Goal: Task Accomplishment & Management: Complete application form

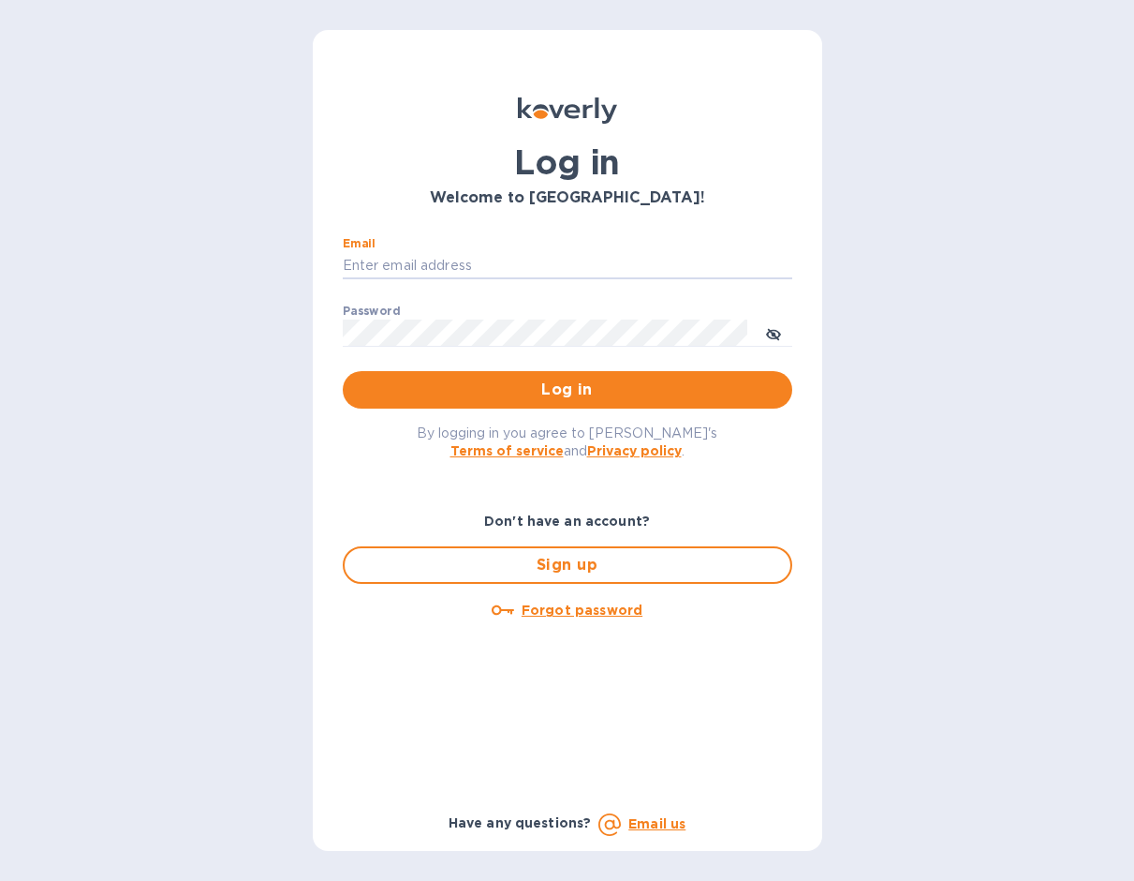
type input "[EMAIL_ADDRESS][DOMAIN_NAME]"
click at [567, 389] on button "Log in" at bounding box center [568, 389] width 450 height 37
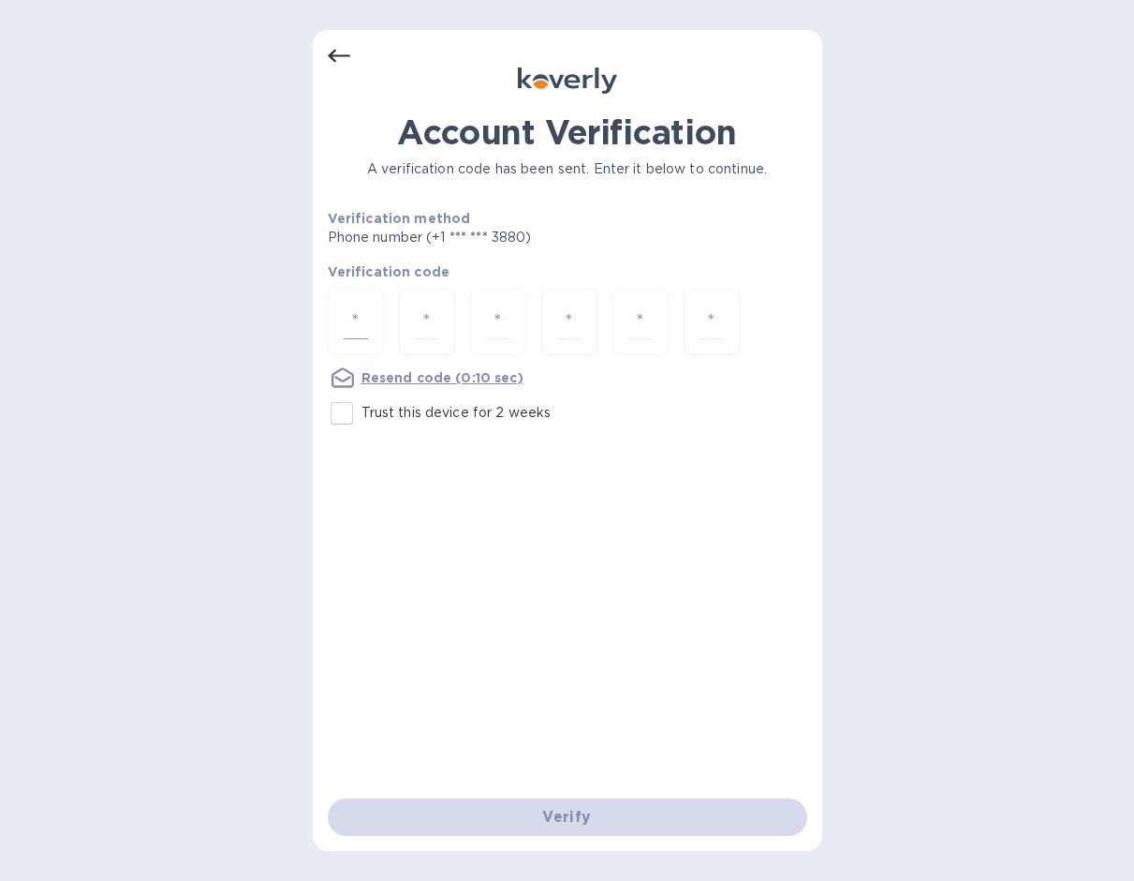
click at [358, 333] on input "number" at bounding box center [356, 321] width 24 height 35
click at [350, 415] on input "Trust this device for 2 weeks" at bounding box center [341, 412] width 39 height 39
checkbox input "true"
click at [344, 329] on input "number" at bounding box center [356, 321] width 24 height 35
type input "4"
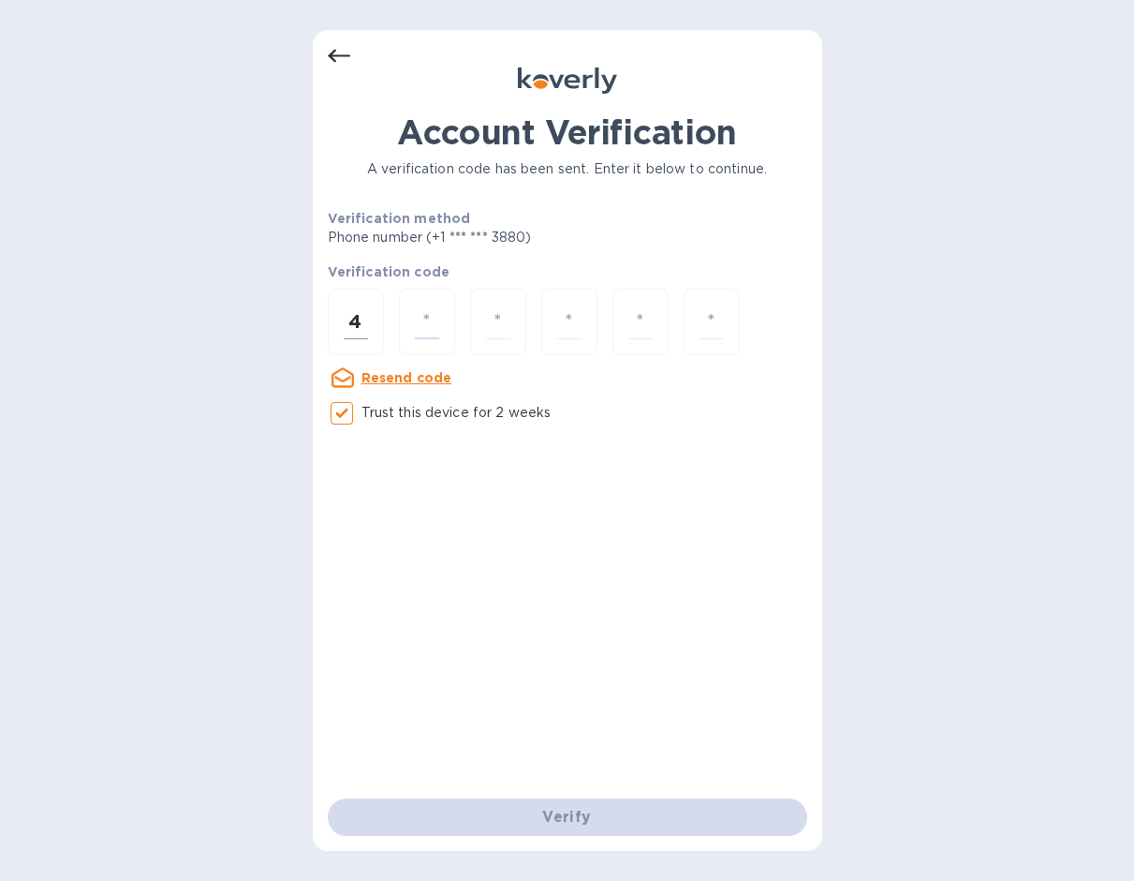
type input "0"
type input "5"
type input "1"
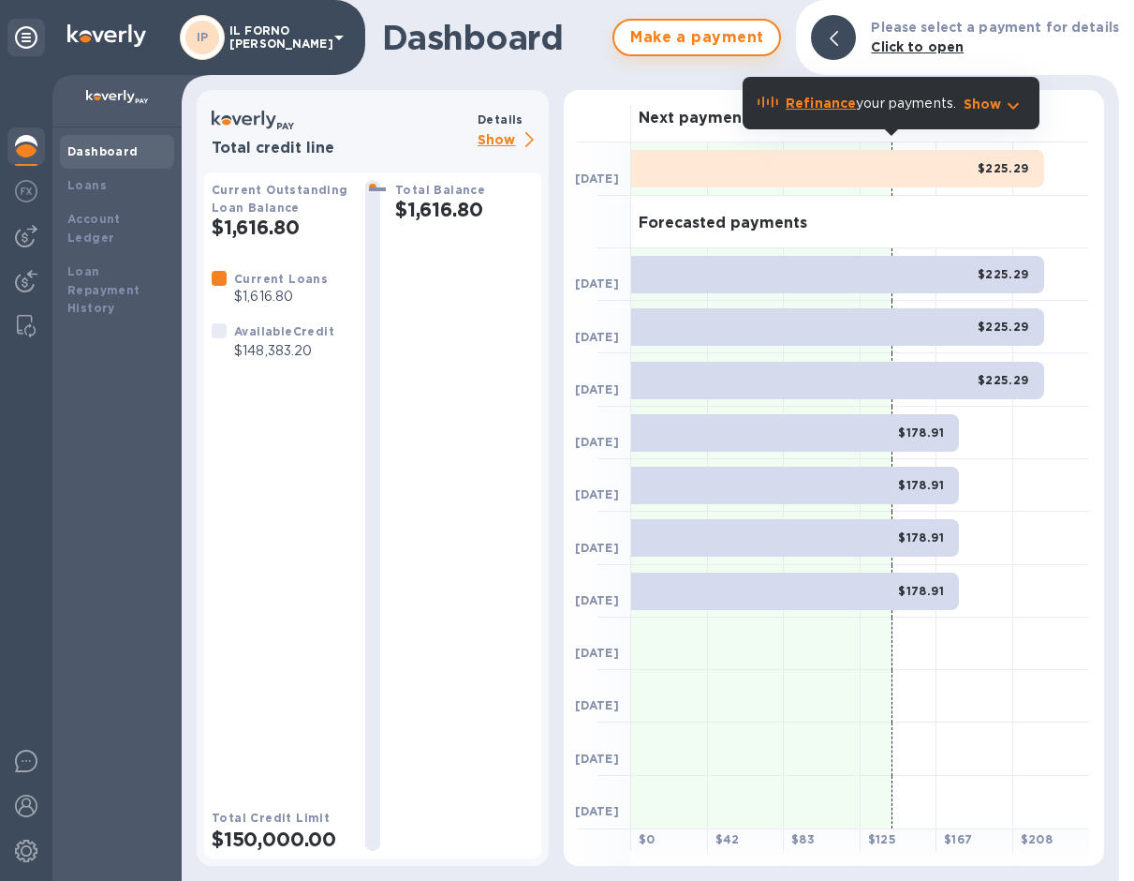
click at [696, 36] on span "Make a payment" at bounding box center [697, 37] width 135 height 22
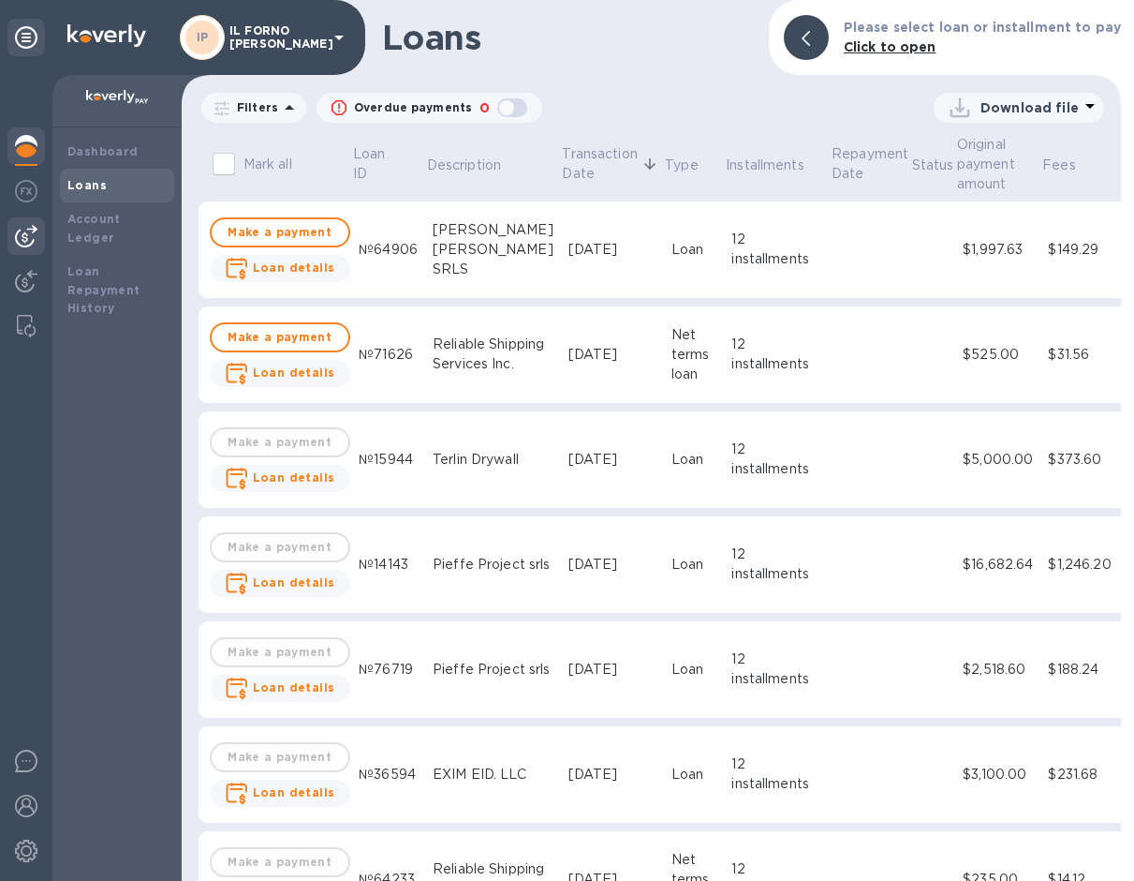
click at [35, 244] on img at bounding box center [26, 236] width 22 height 22
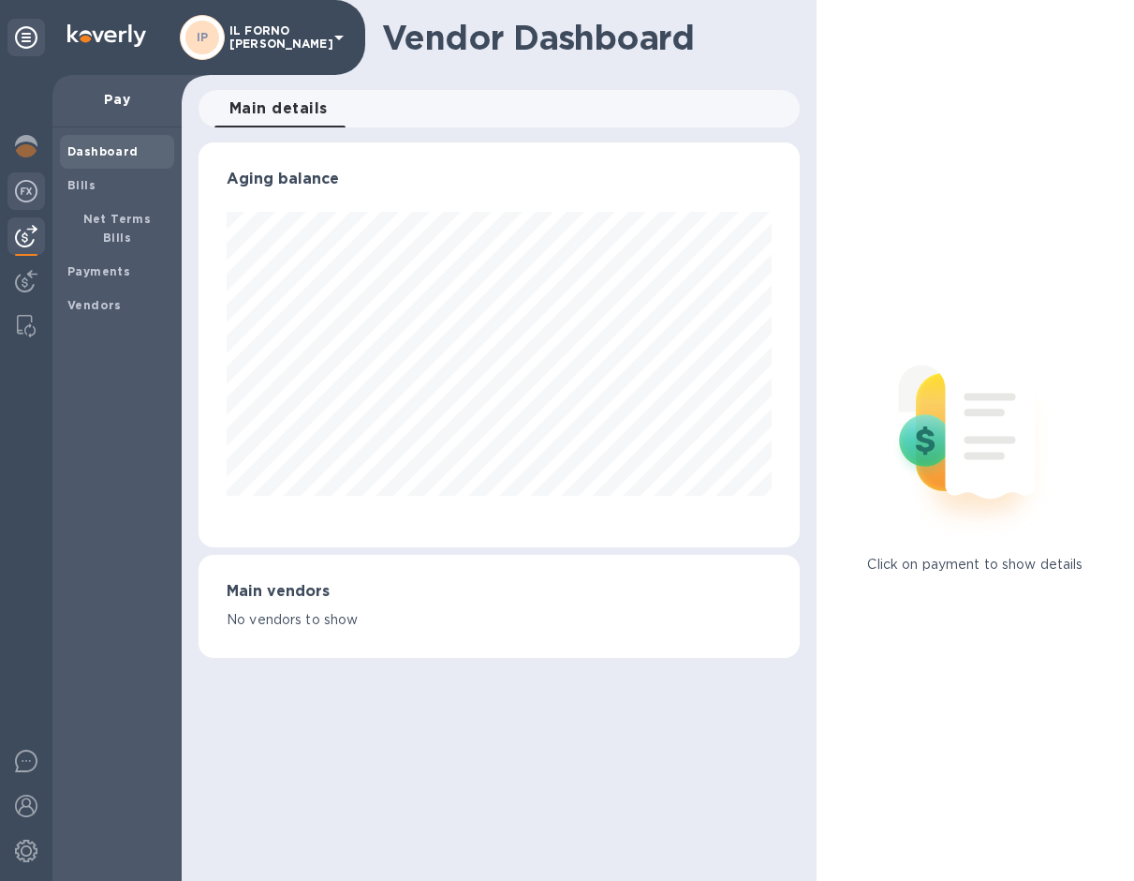
scroll to position [405, 601]
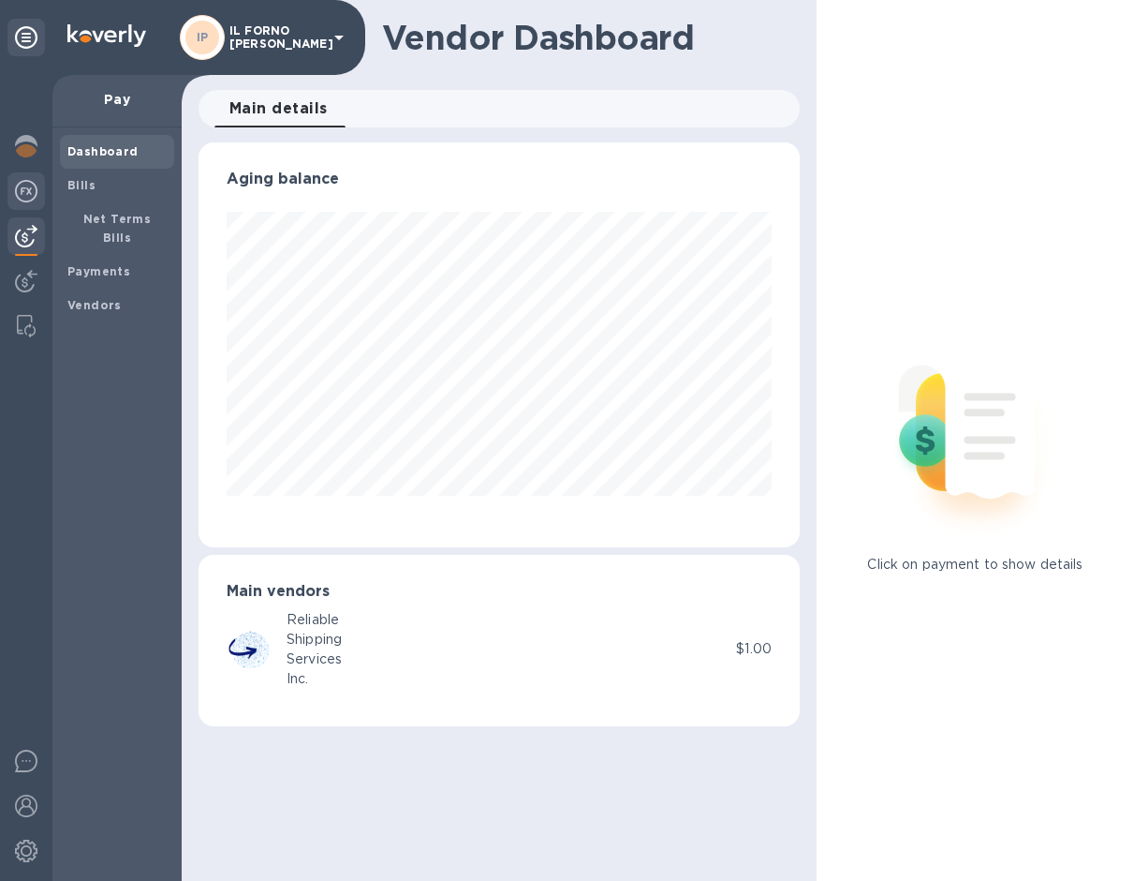
click at [23, 192] on img at bounding box center [26, 191] width 22 height 22
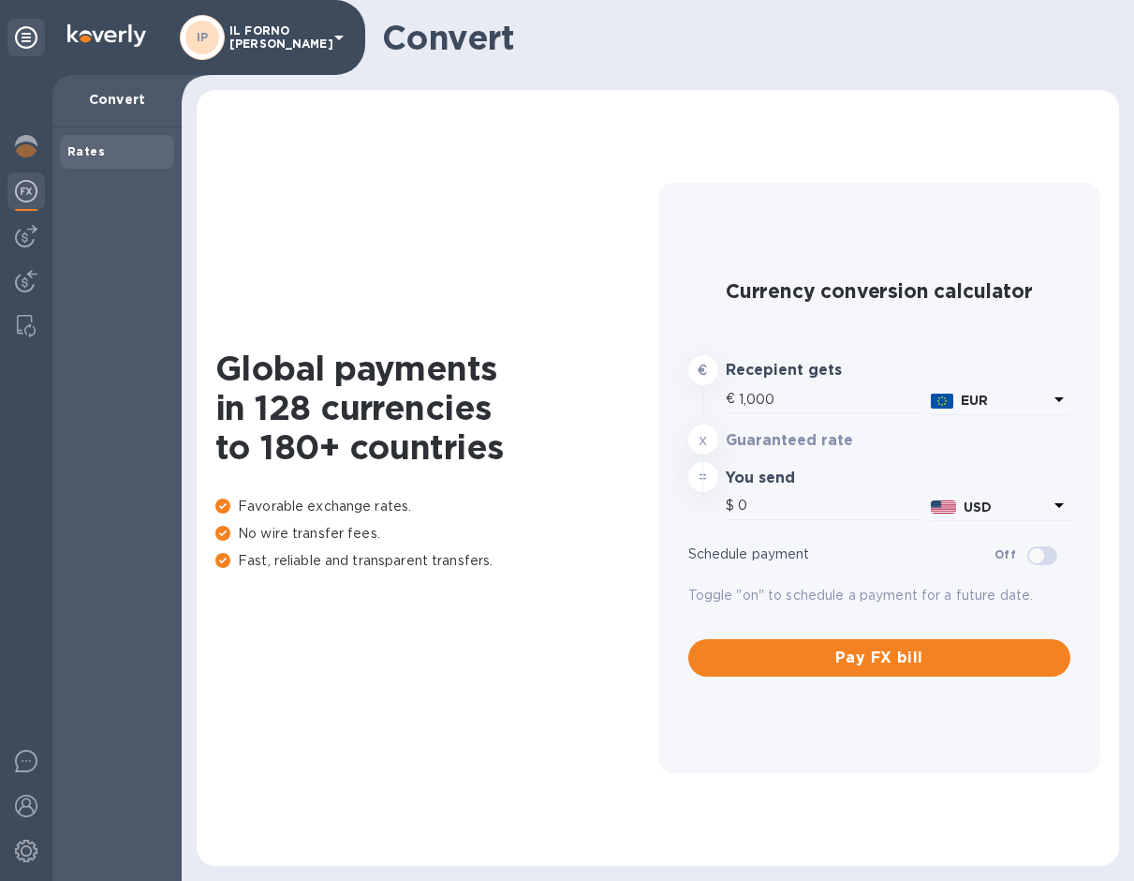
type input "1,182.43"
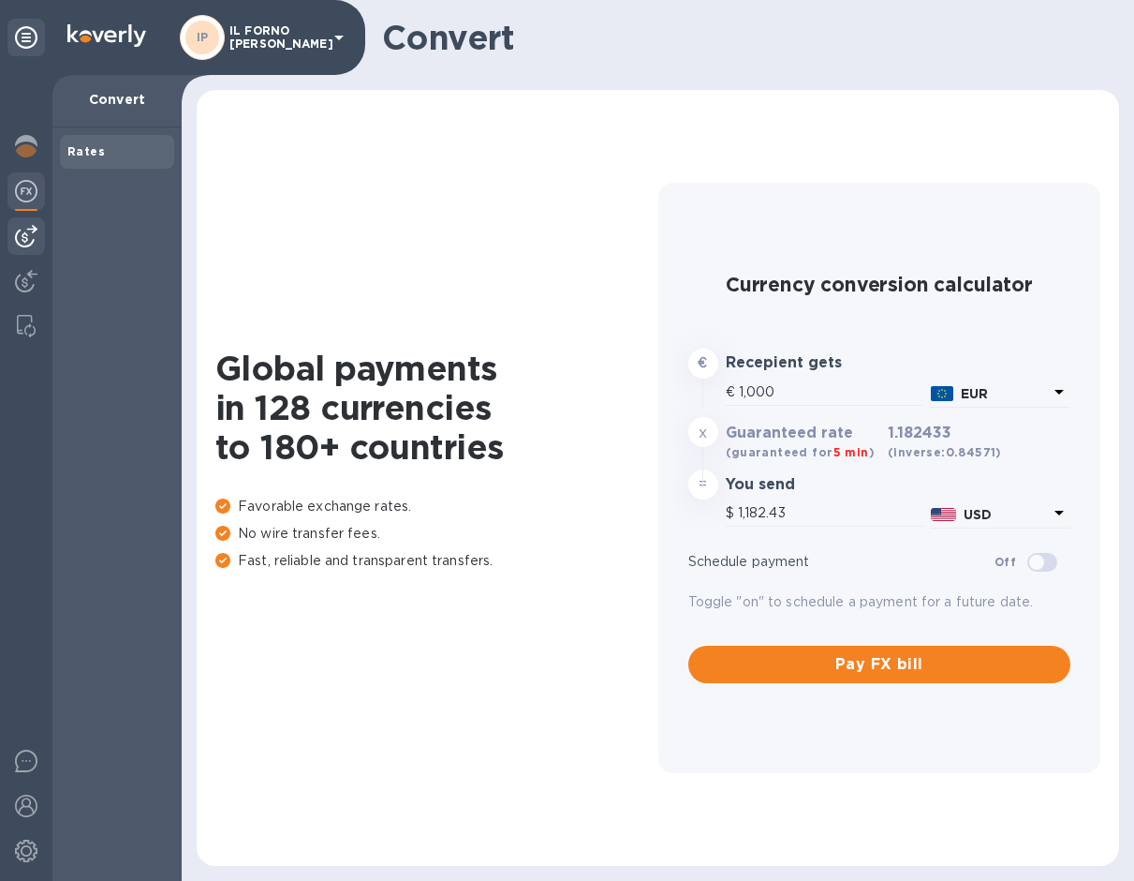
click at [32, 225] on div at bounding box center [25, 235] width 37 height 37
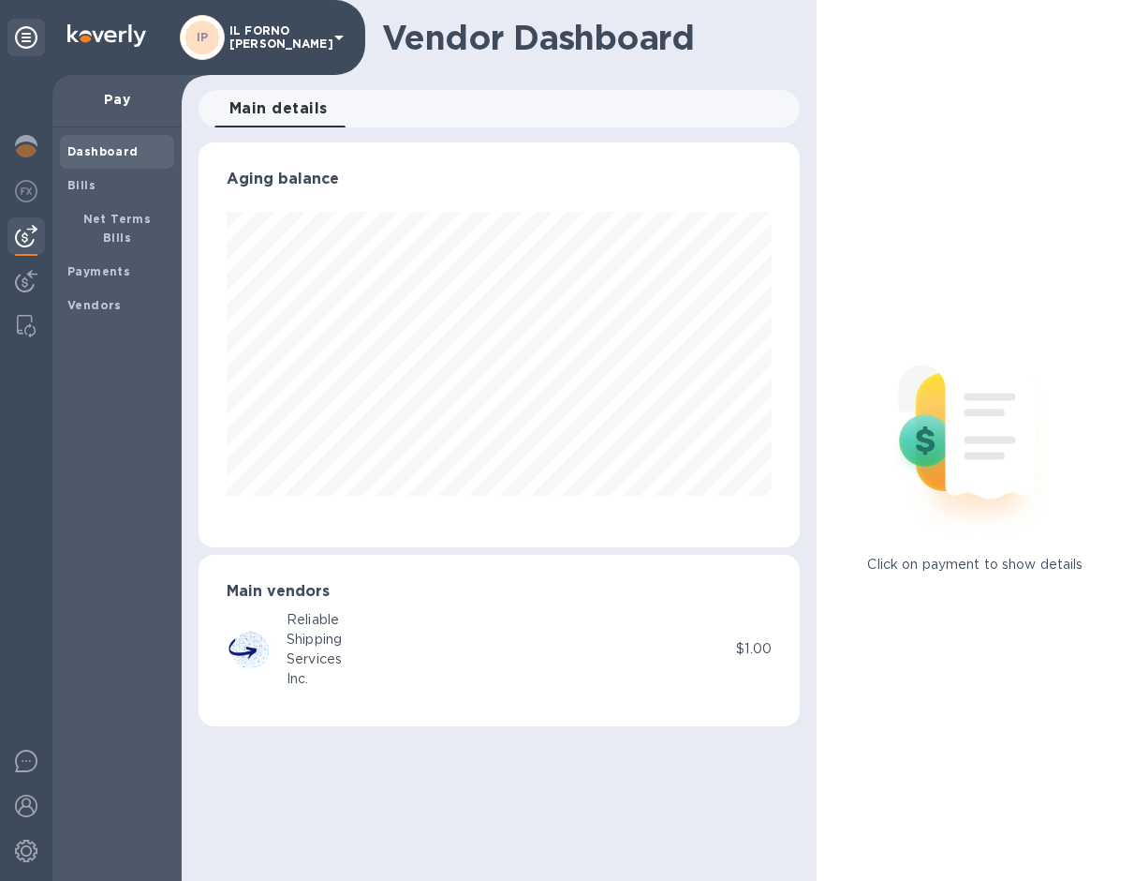
scroll to position [405, 601]
click at [111, 259] on div "Payments" at bounding box center [117, 272] width 114 height 34
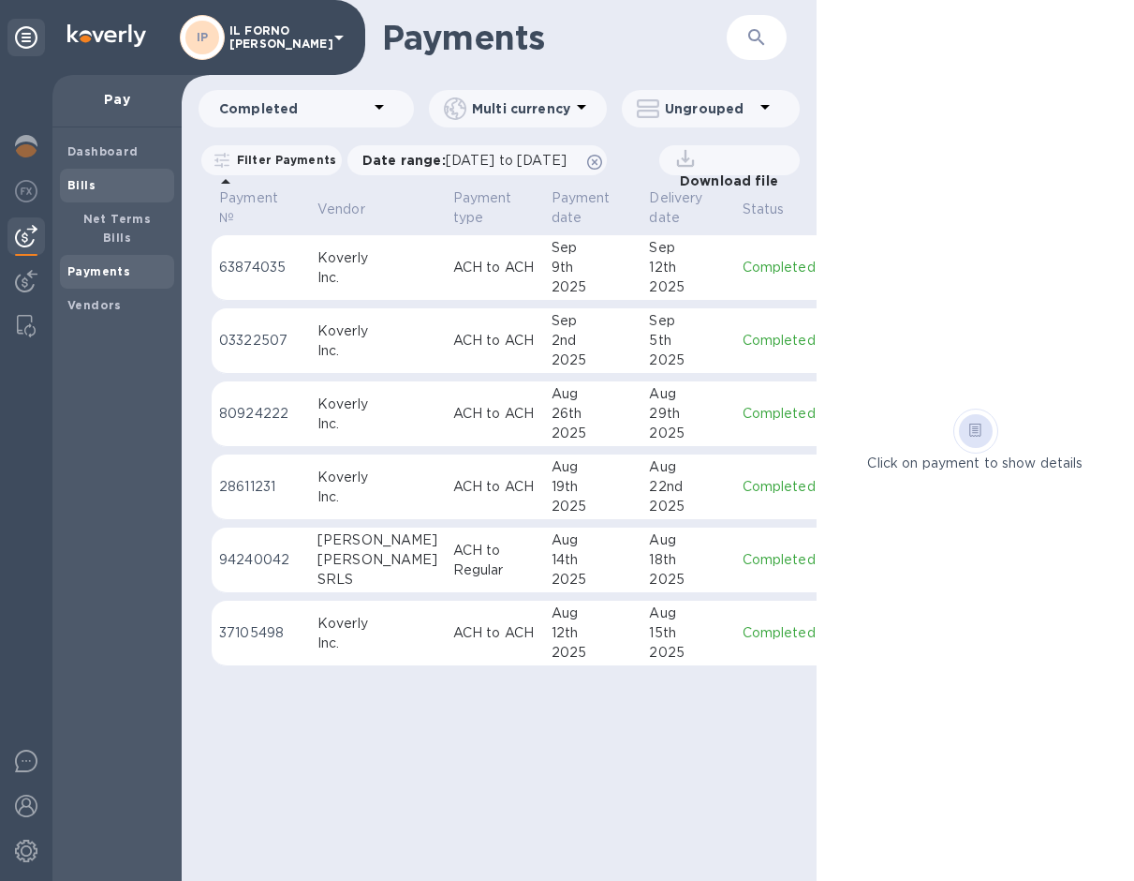
click at [90, 176] on span "Bills" at bounding box center [81, 185] width 28 height 19
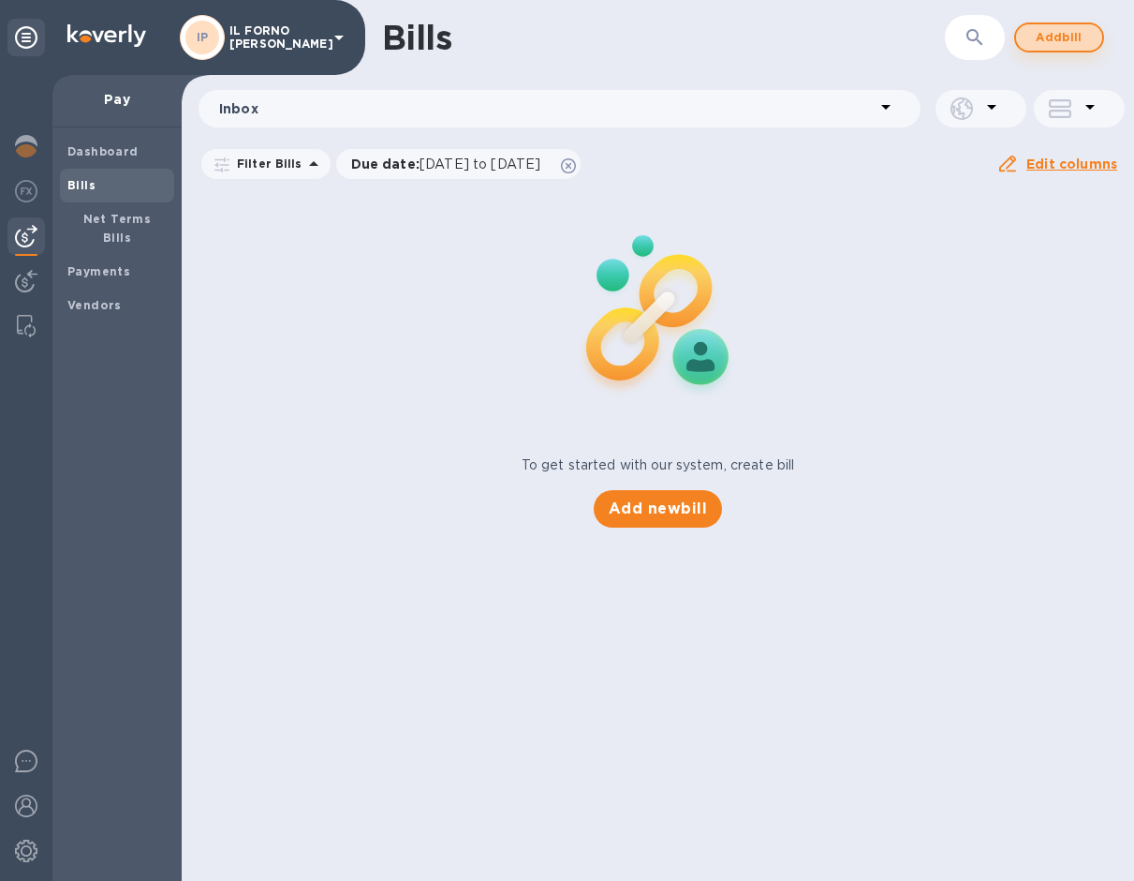
click at [1054, 43] on span "Add bill" at bounding box center [1059, 37] width 56 height 22
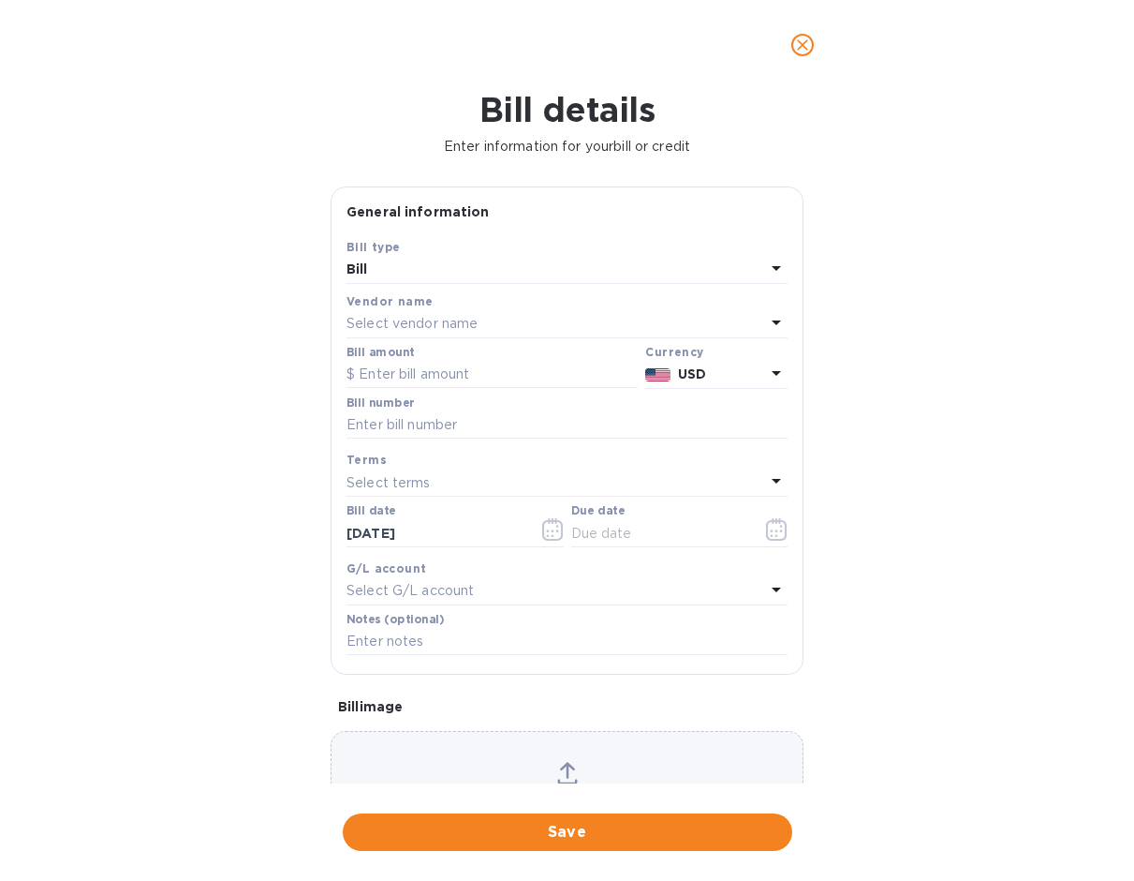
click at [648, 312] on div "Select vendor name" at bounding box center [556, 324] width 419 height 26
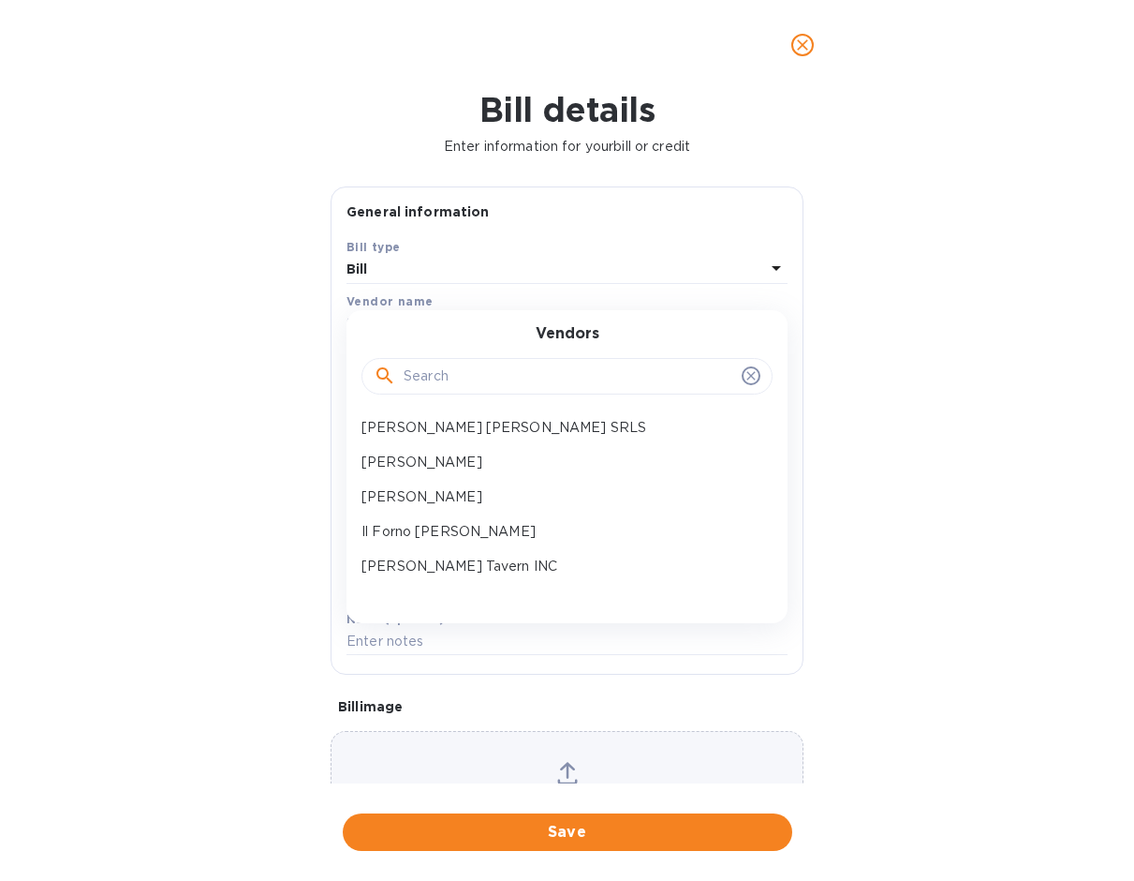
scroll to position [110, 0]
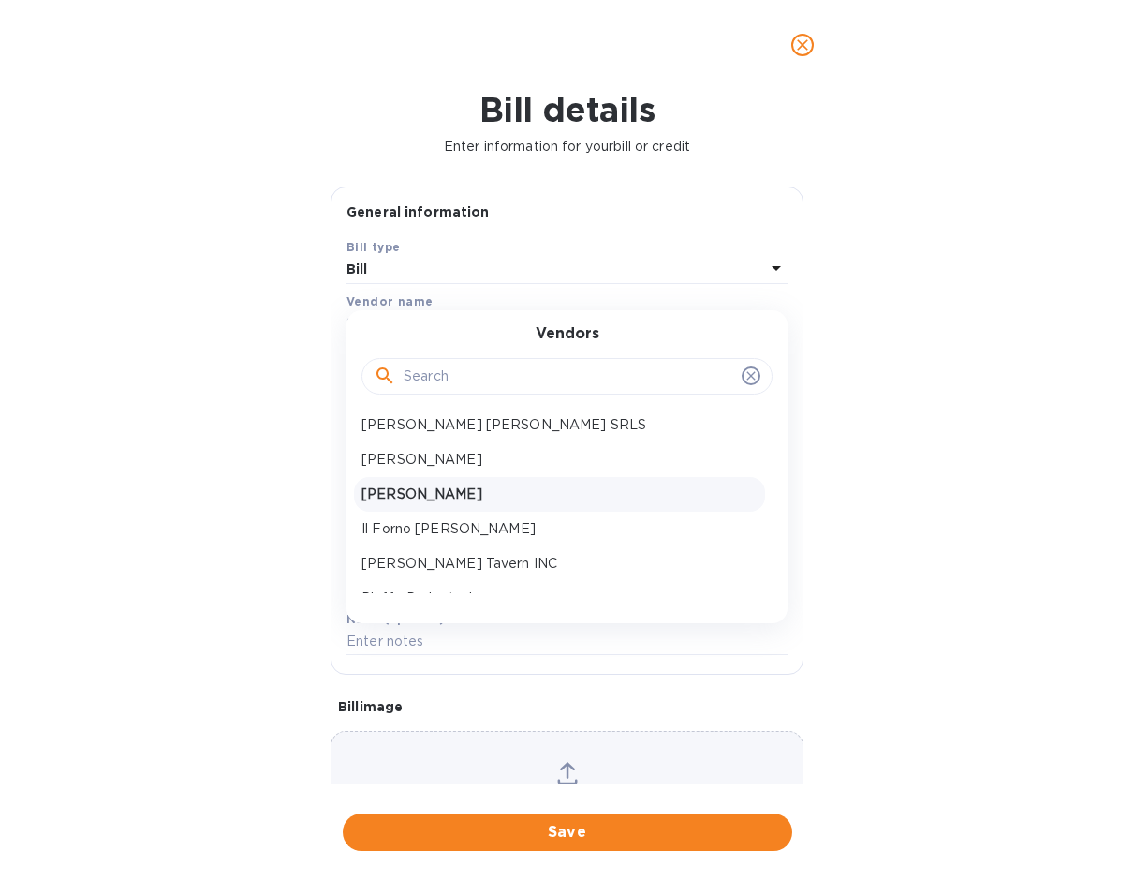
click at [509, 490] on p "[PERSON_NAME]" at bounding box center [560, 494] width 396 height 20
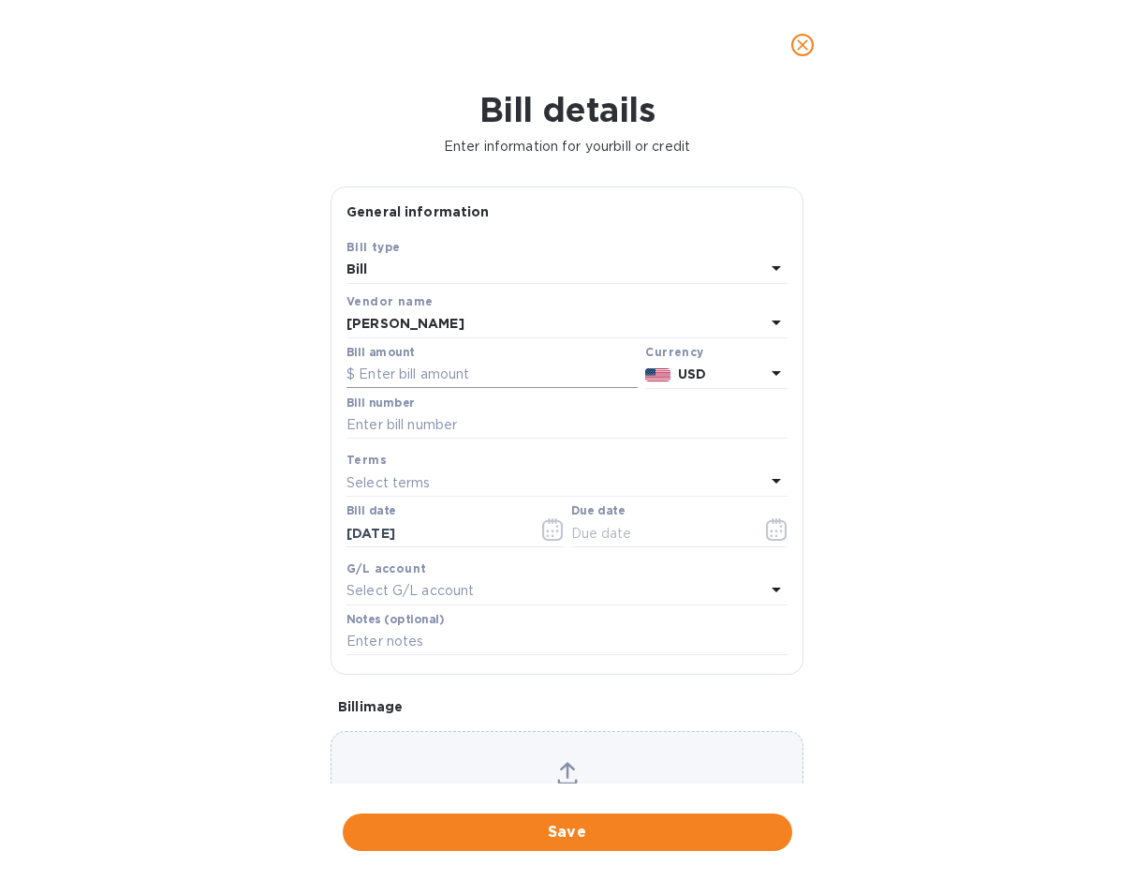
click at [425, 365] on input "text" at bounding box center [492, 375] width 291 height 28
type input "600"
click at [688, 366] on b "USD" at bounding box center [692, 373] width 28 height 15
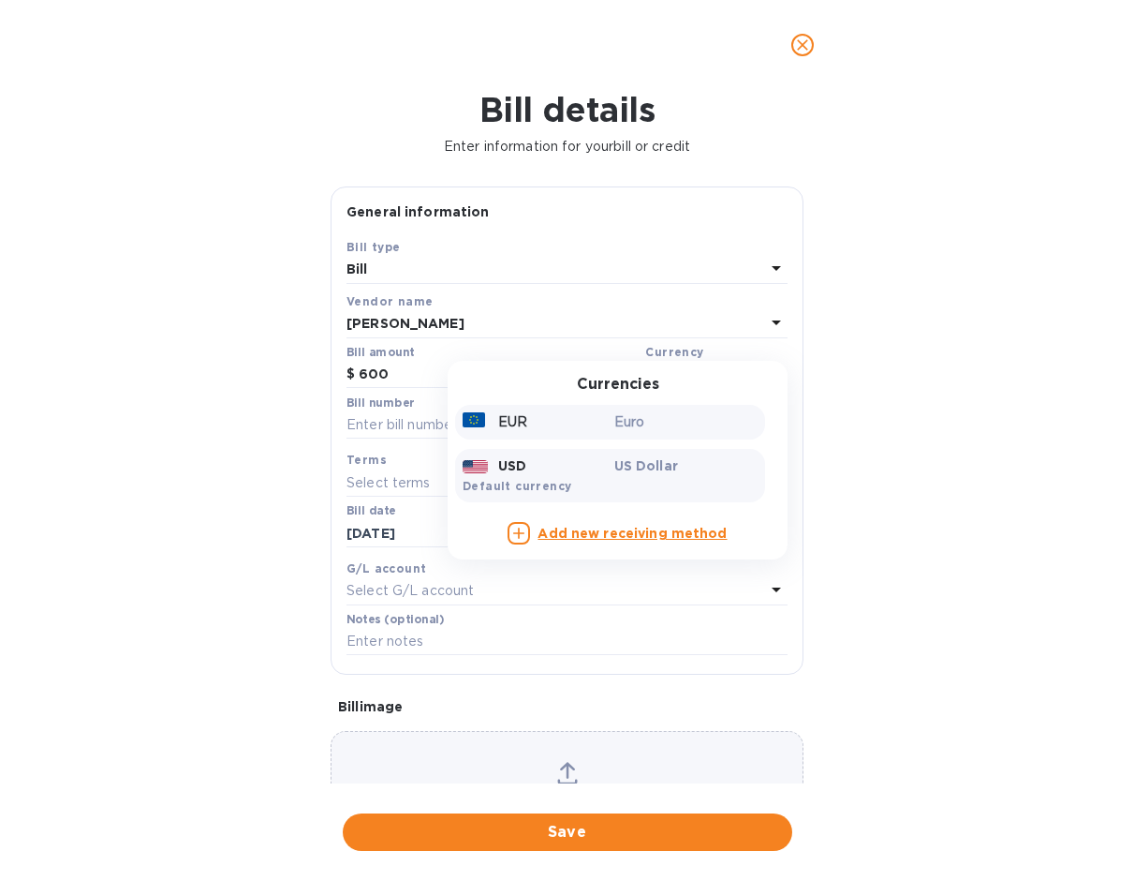
click at [624, 413] on p "Euro" at bounding box center [687, 422] width 144 height 20
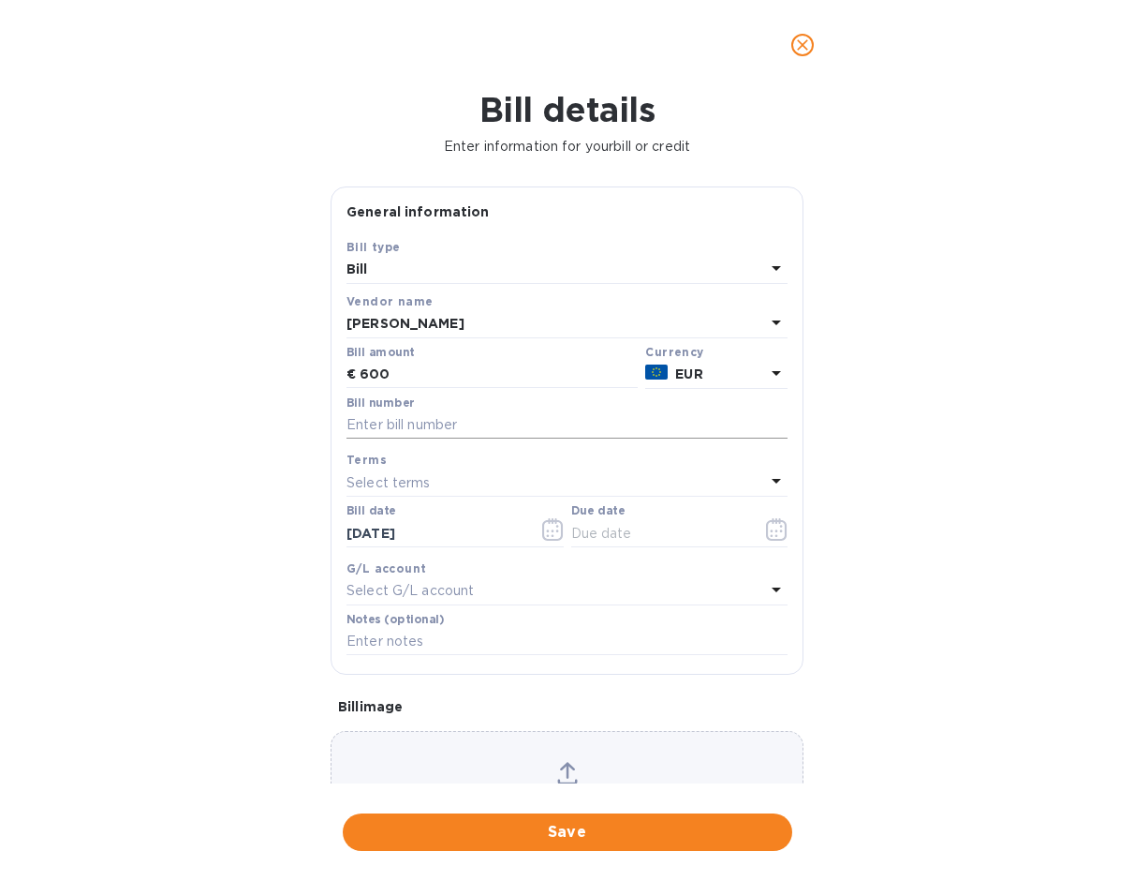
click at [488, 429] on input "text" at bounding box center [567, 425] width 441 height 28
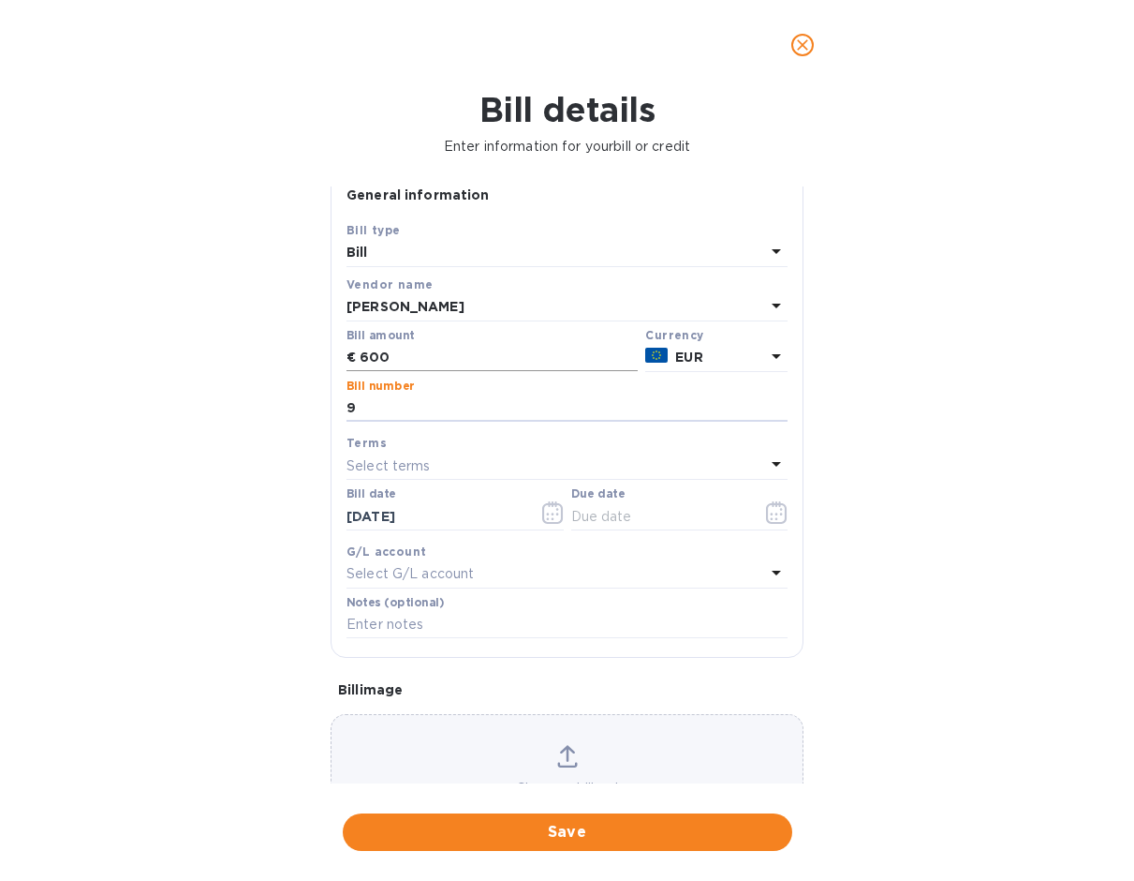
type input "9"
click at [446, 352] on input "600" at bounding box center [499, 358] width 278 height 28
type input "6"
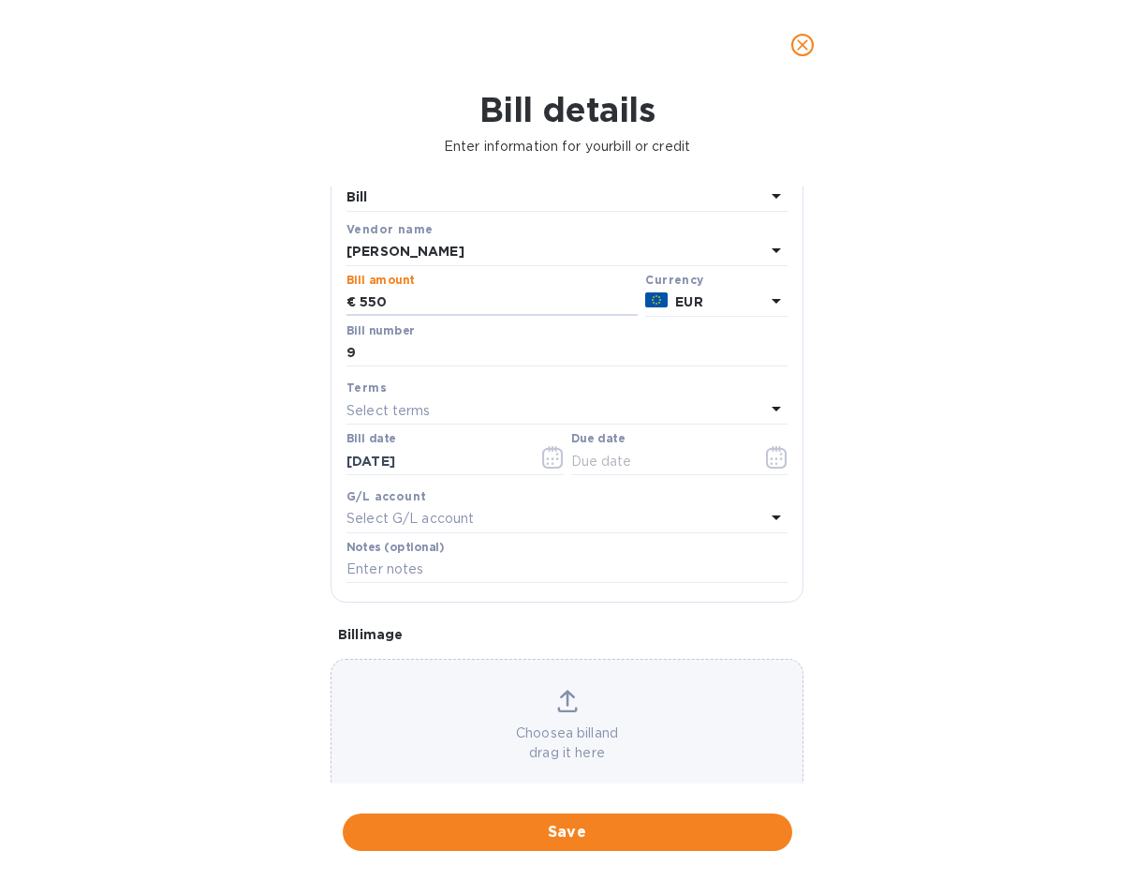
scroll to position [95, 0]
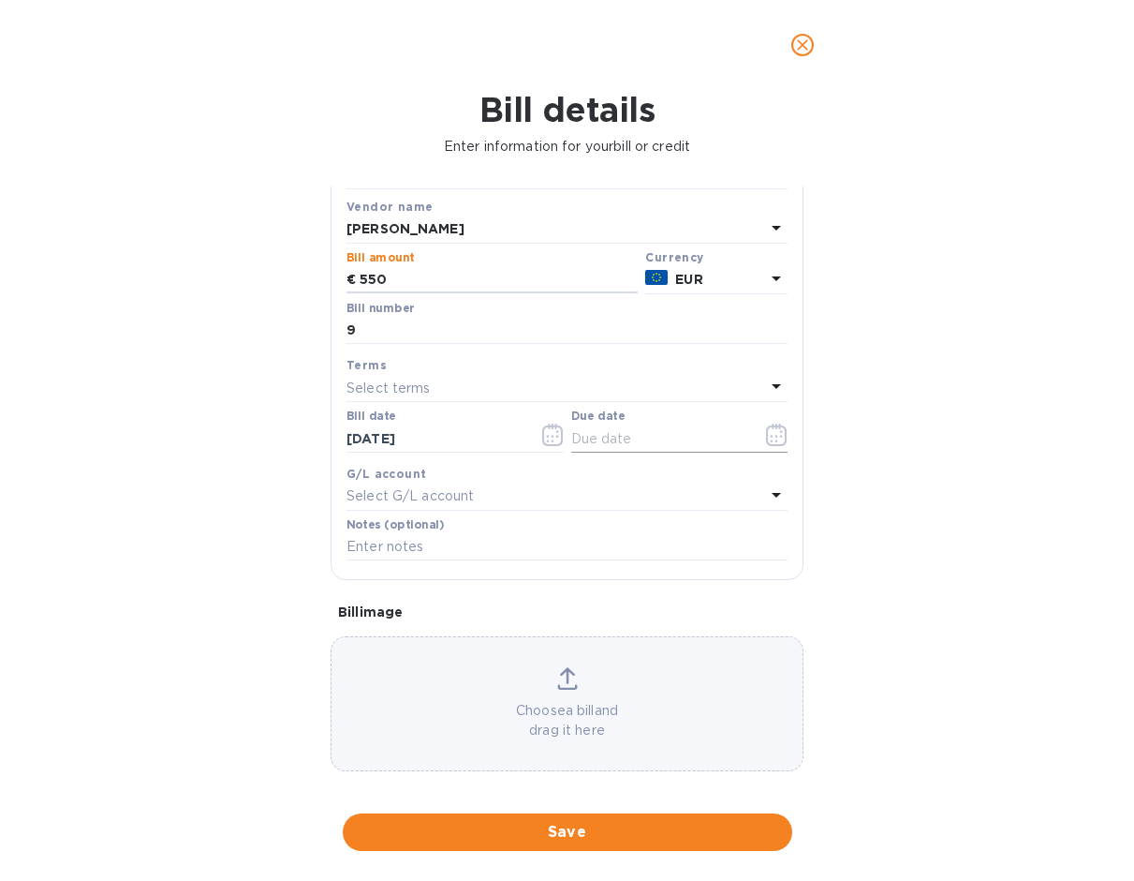
type input "550"
click at [778, 437] on icon "button" at bounding box center [776, 434] width 21 height 22
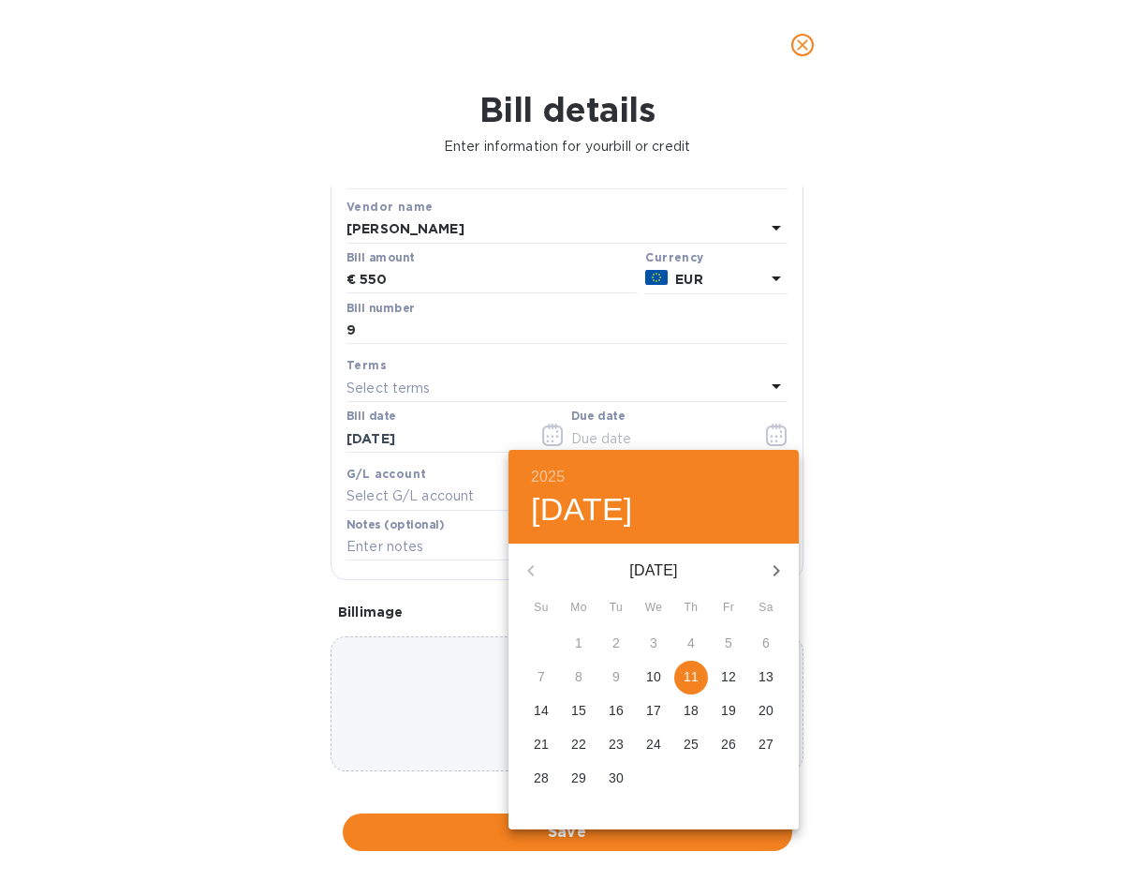
click at [721, 673] on p "12" at bounding box center [728, 676] width 15 height 19
type input "[DATE]"
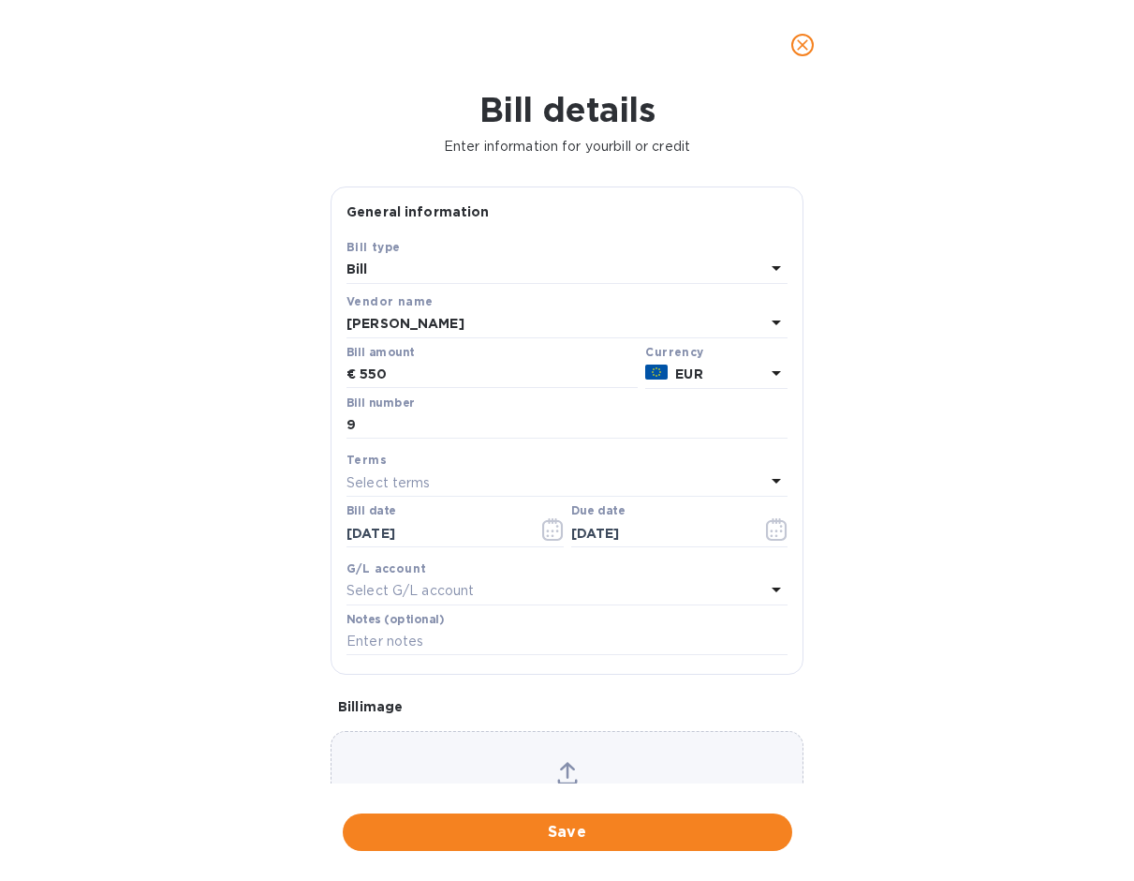
scroll to position [0, 0]
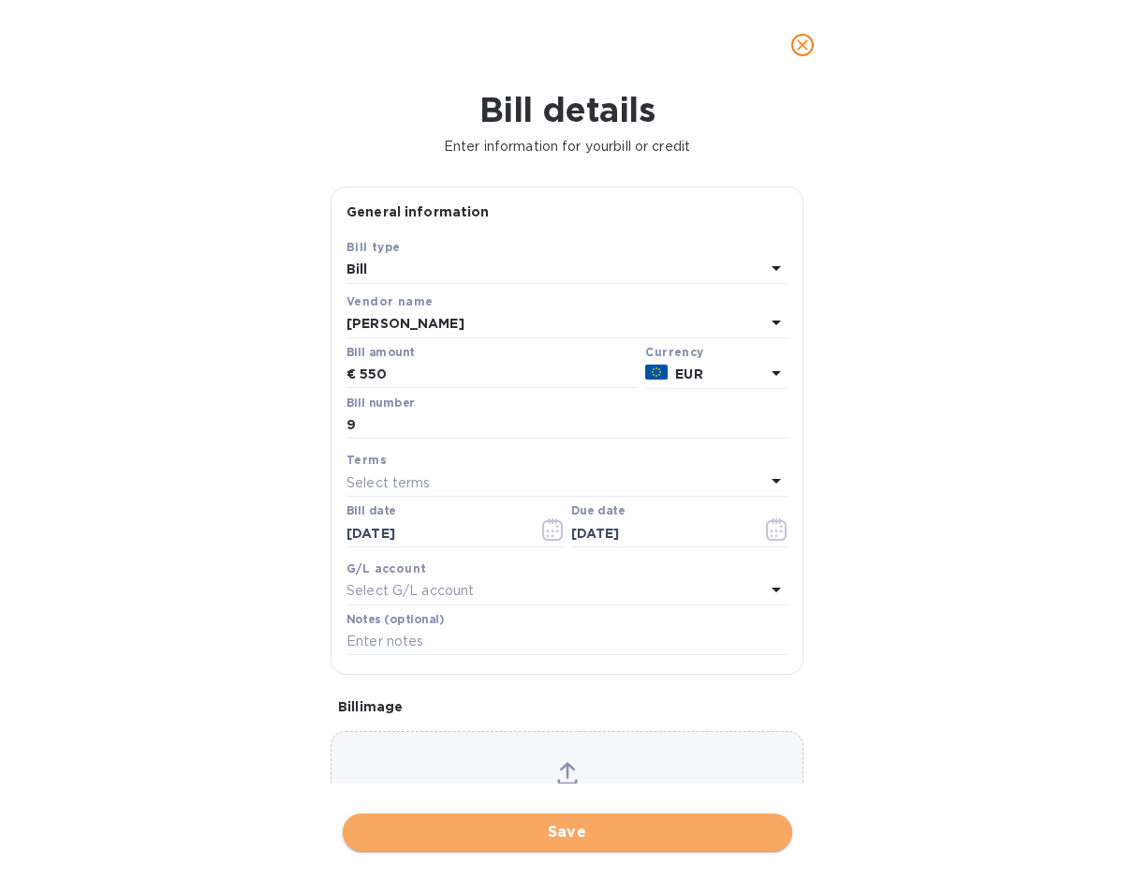
click at [576, 821] on span "Save" at bounding box center [568, 832] width 420 height 22
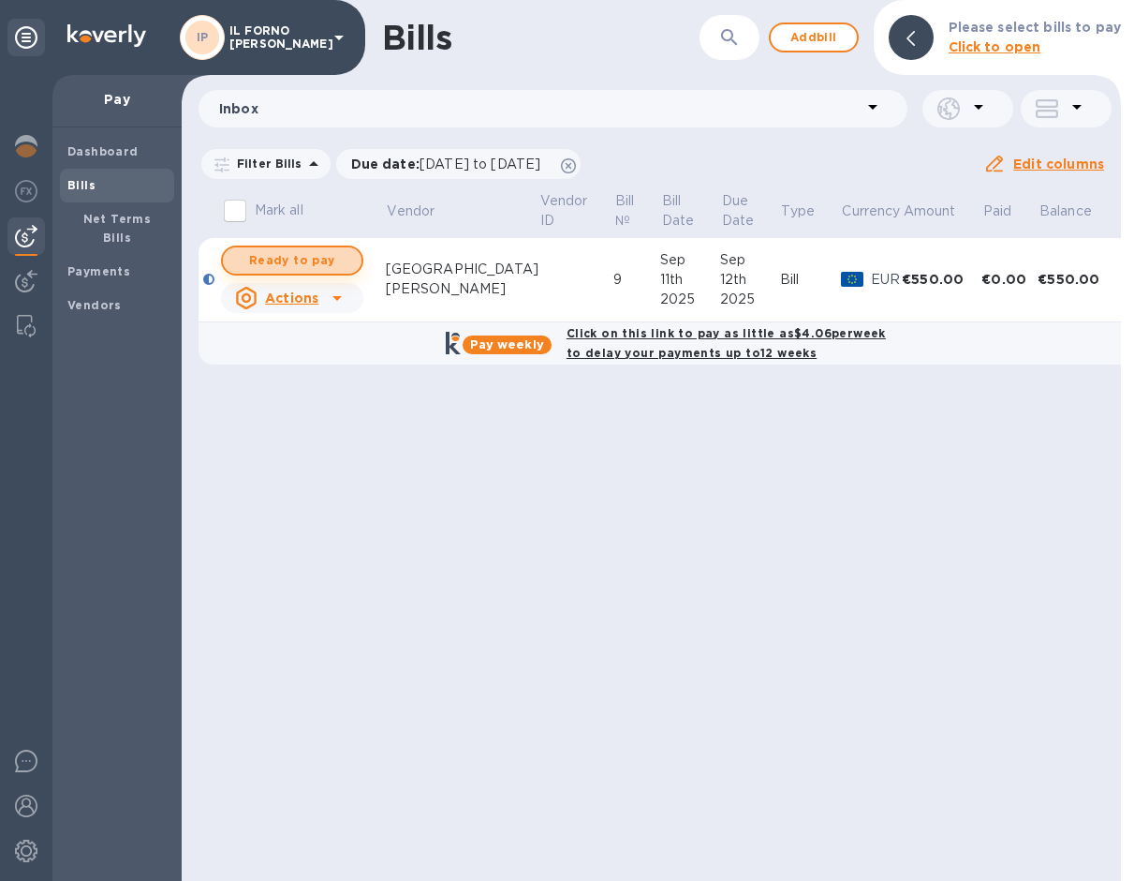
click at [315, 257] on span "Ready to pay" at bounding box center [292, 260] width 109 height 22
click at [324, 254] on span "Ready to pay" at bounding box center [292, 260] width 109 height 22
checkbox input "true"
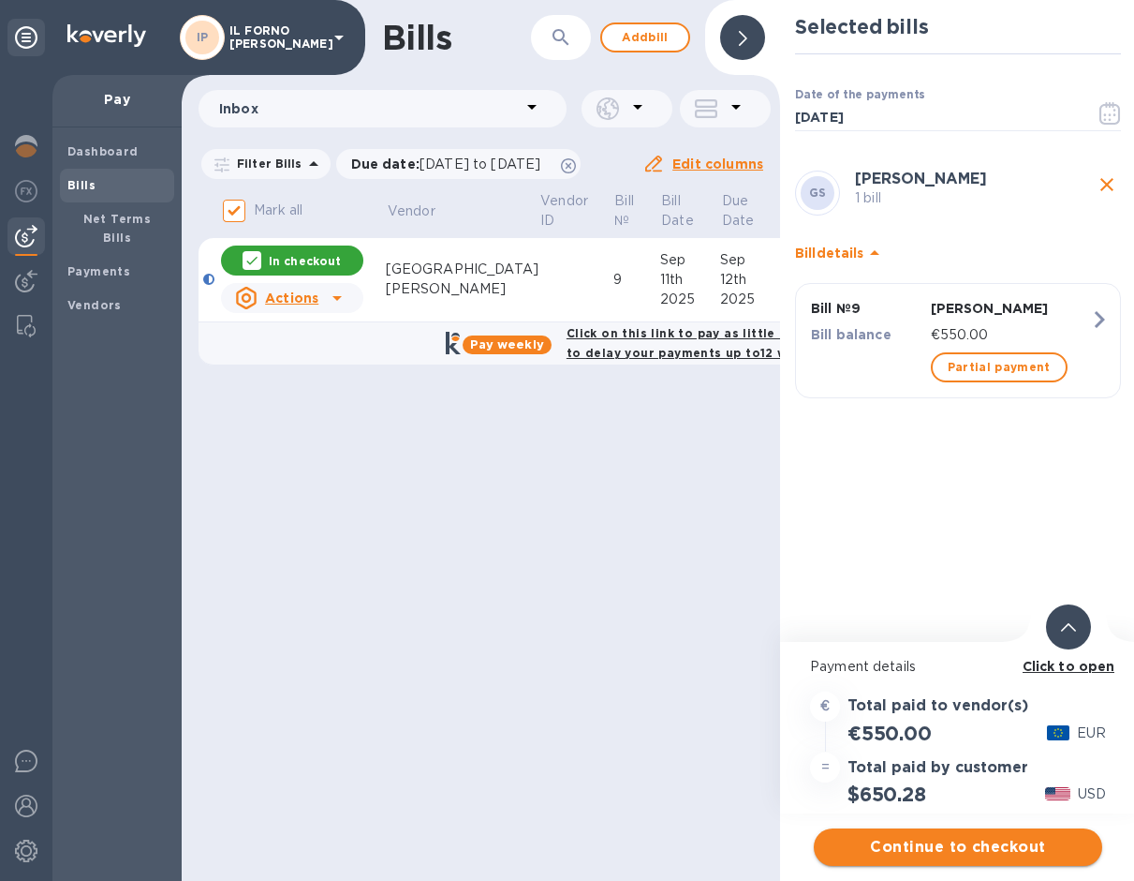
click at [985, 853] on span "Continue to checkout" at bounding box center [958, 847] width 259 height 22
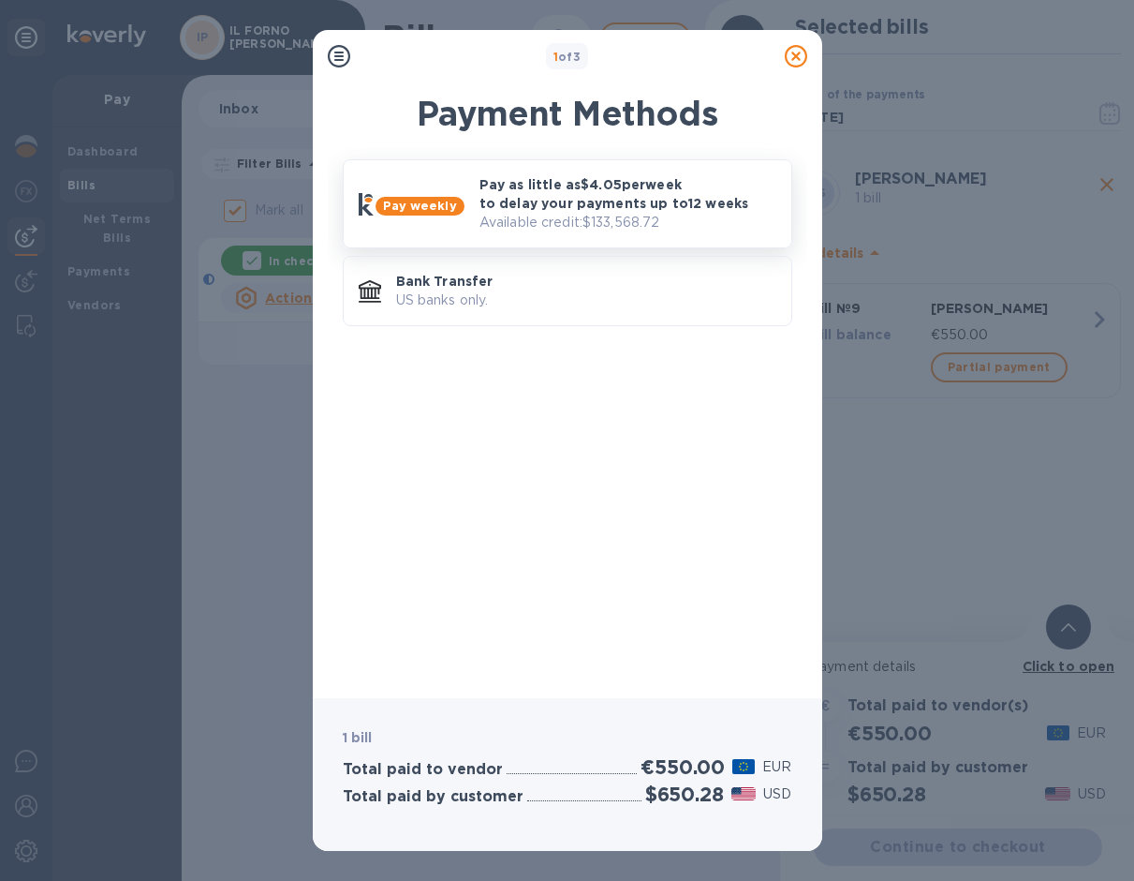
click at [582, 205] on p "Pay as little as $4.05 per week to delay your payments up to 12 weeks" at bounding box center [628, 193] width 297 height 37
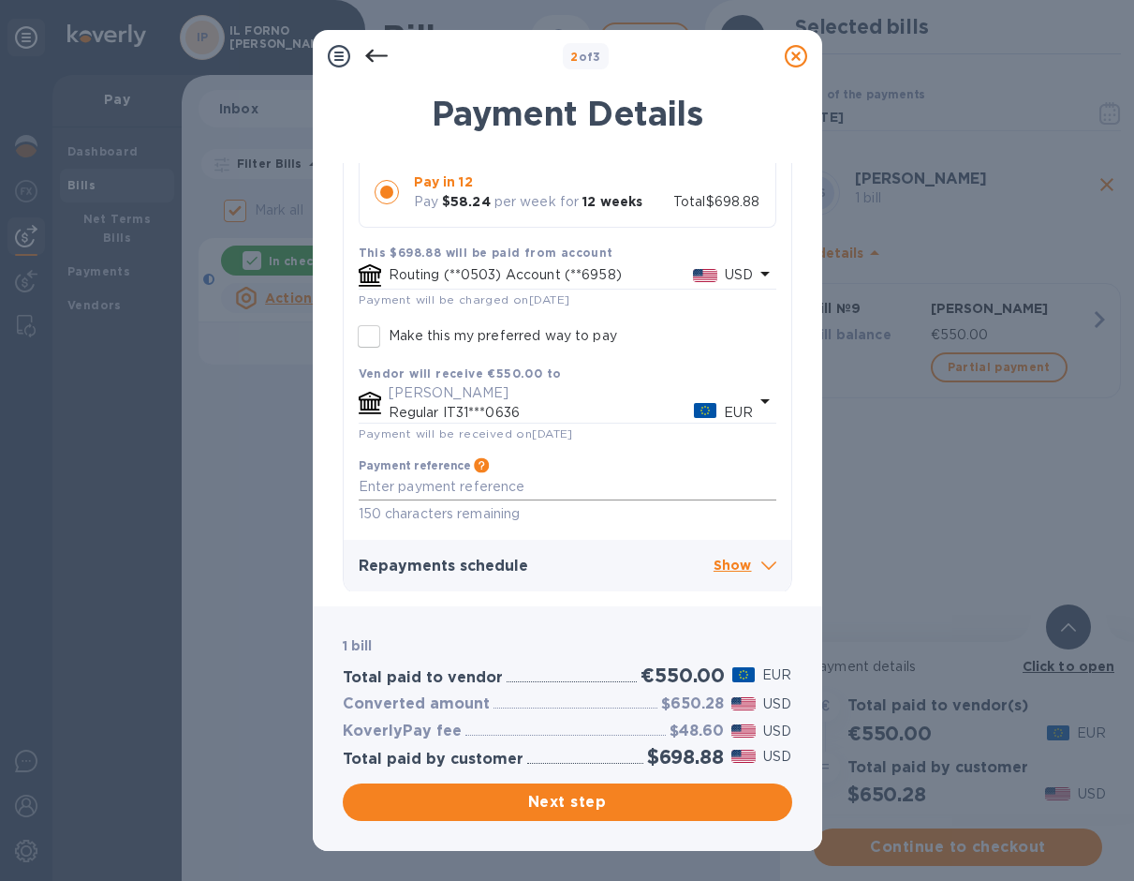
scroll to position [313, 0]
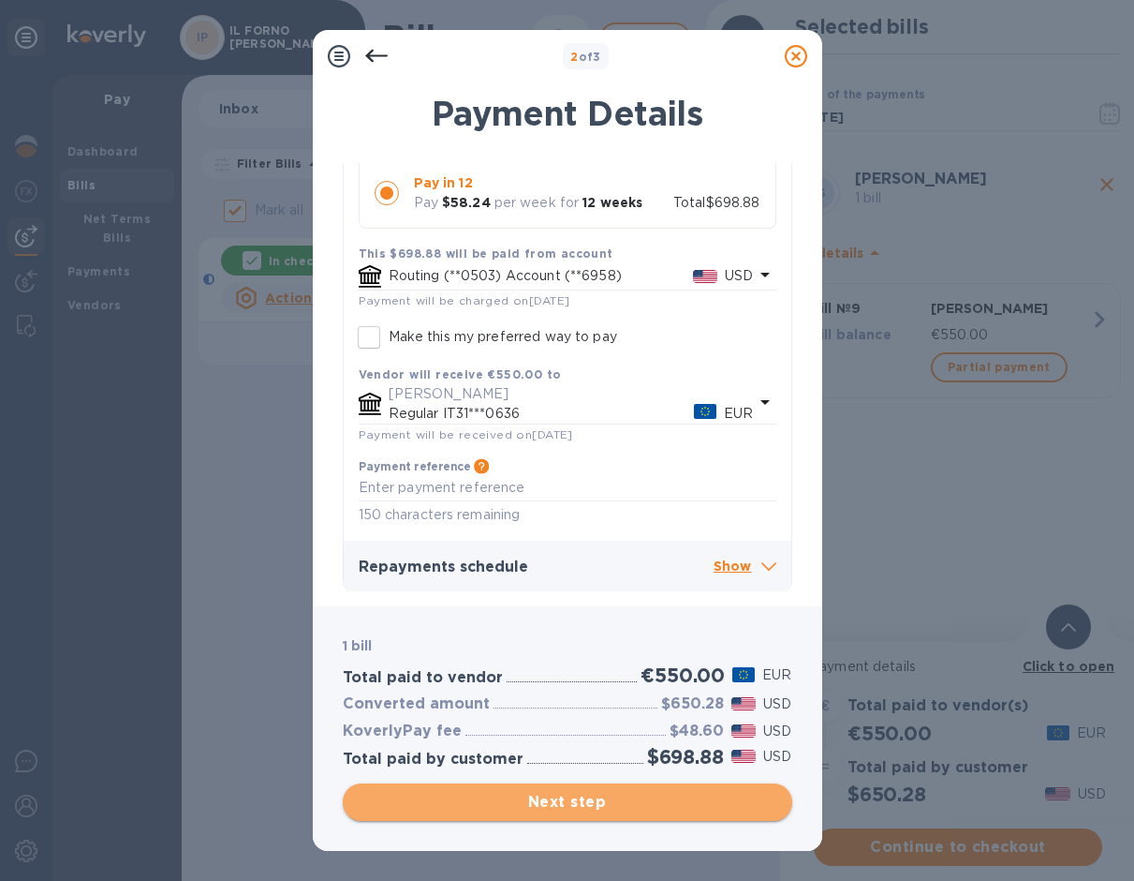
click at [604, 802] on span "Next step" at bounding box center [568, 802] width 420 height 22
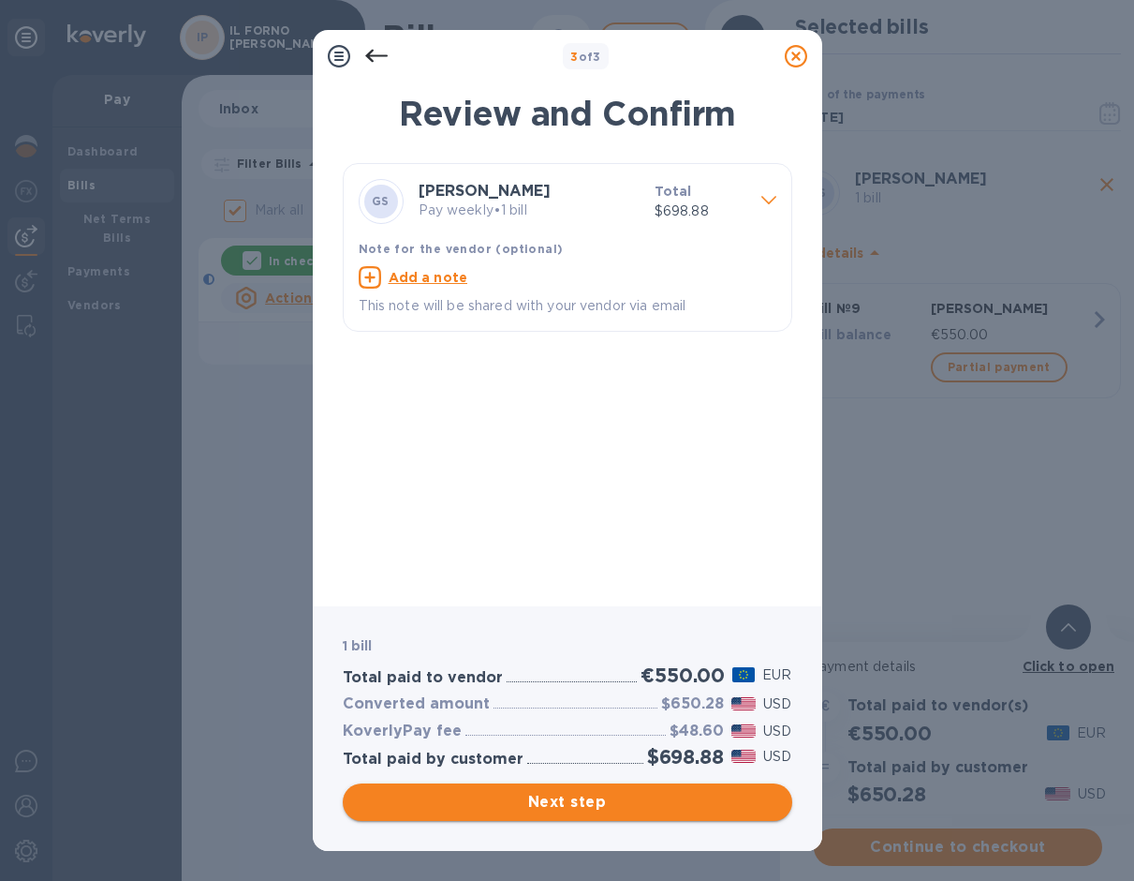
click at [583, 815] on button "Next step" at bounding box center [568, 801] width 450 height 37
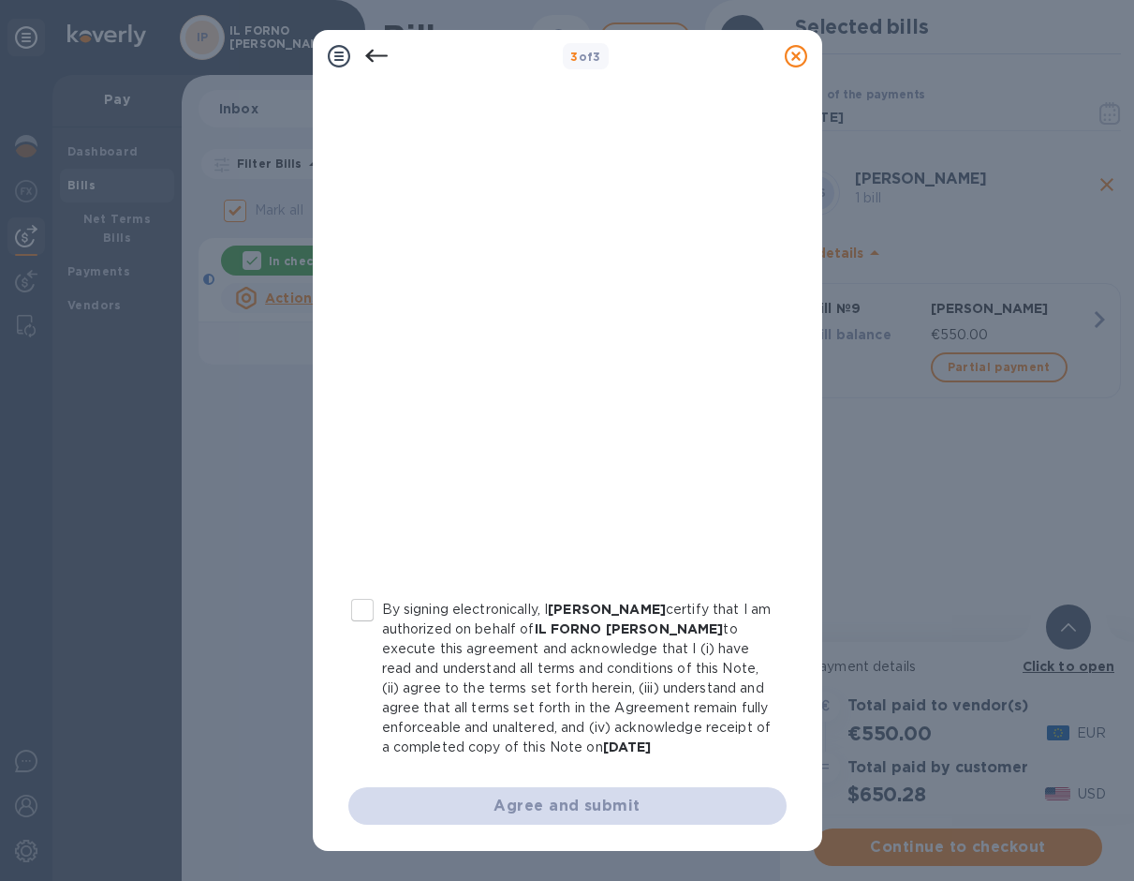
scroll to position [167, 0]
click at [362, 616] on input "By signing electronically, I [PERSON_NAME] certify that I am authorized on beha…" at bounding box center [362, 609] width 39 height 39
checkbox input "true"
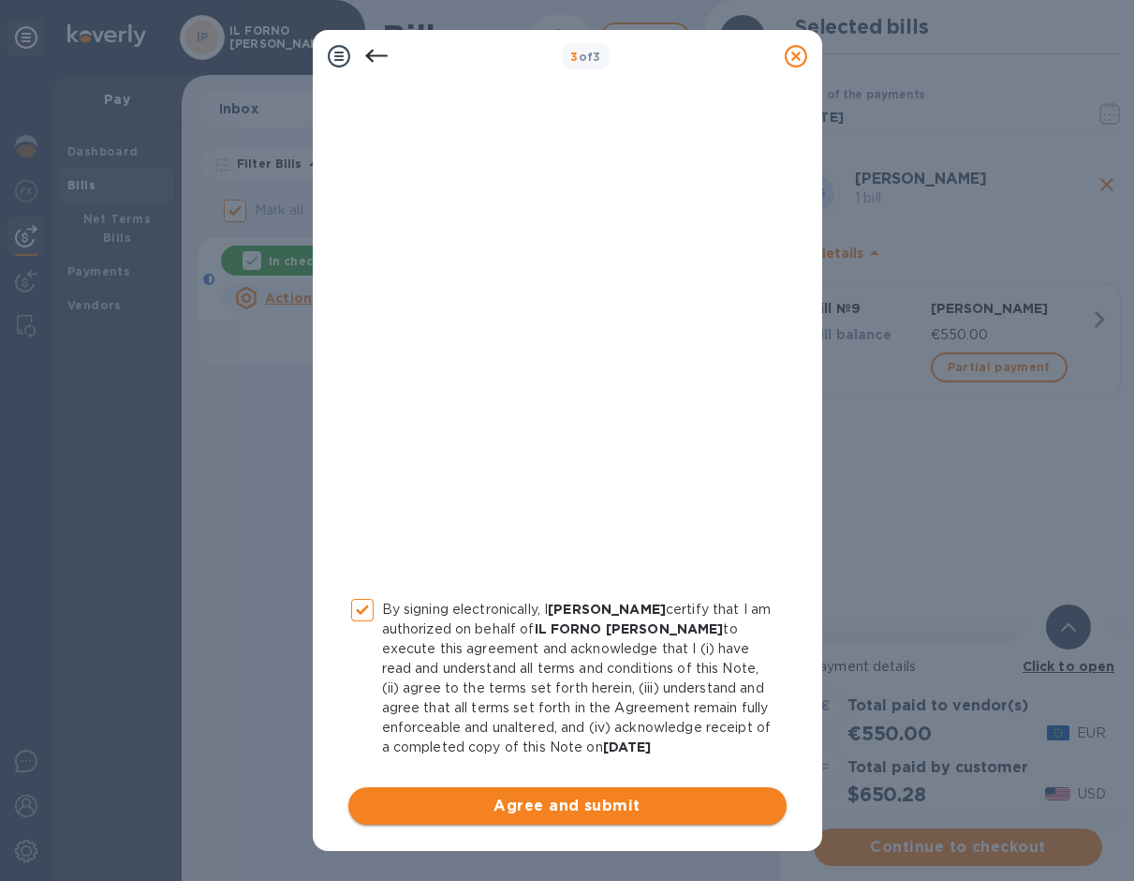
click at [495, 806] on span "Agree and submit" at bounding box center [567, 805] width 408 height 22
